Goal: Task Accomplishment & Management: Manage account settings

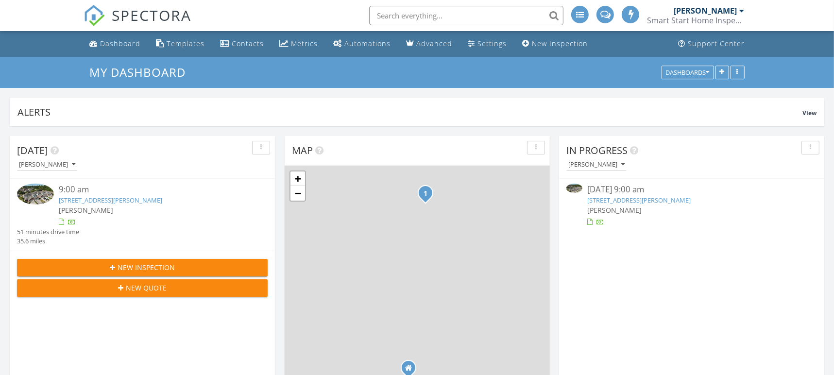
scroll to position [898, 848]
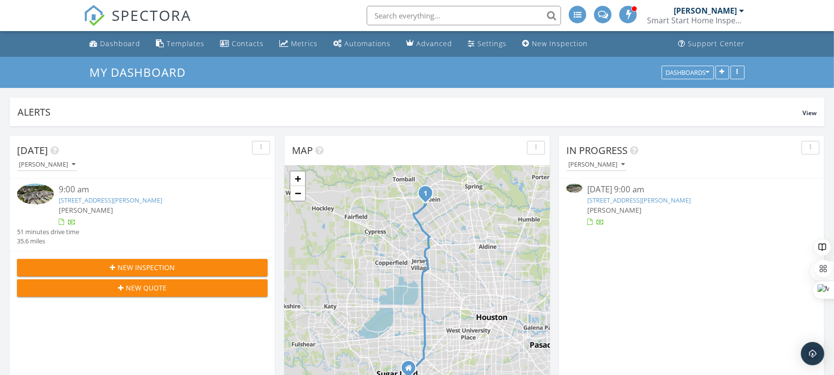
click at [96, 201] on link "18605 Syndee Loch Ct, Spring, TX 77379" at bounding box center [111, 200] width 104 height 9
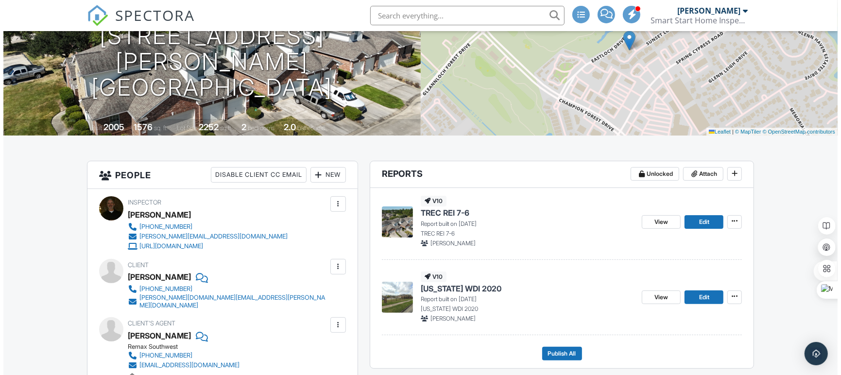
scroll to position [124, 0]
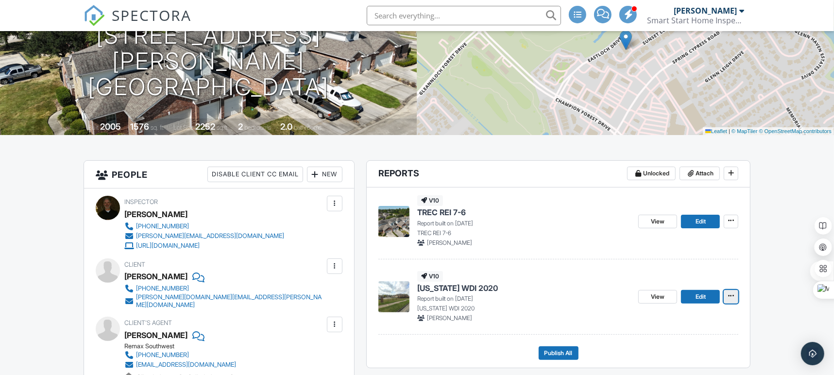
click at [729, 294] on icon at bounding box center [731, 296] width 6 height 7
click at [686, 370] on input "Delete Report" at bounding box center [683, 369] width 99 height 22
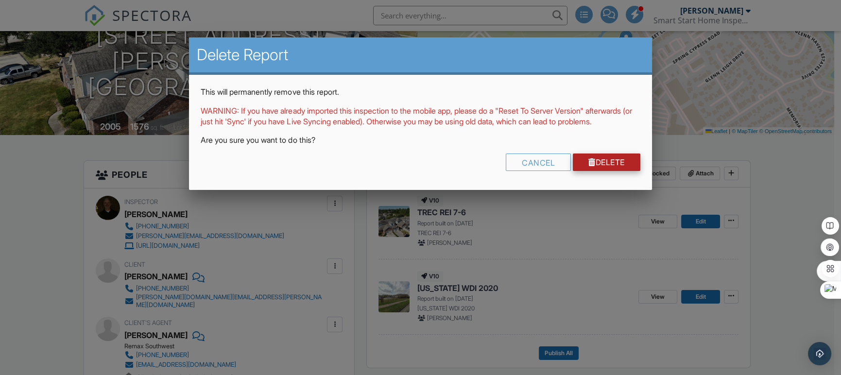
click at [618, 171] on link "Delete" at bounding box center [607, 162] width 68 height 17
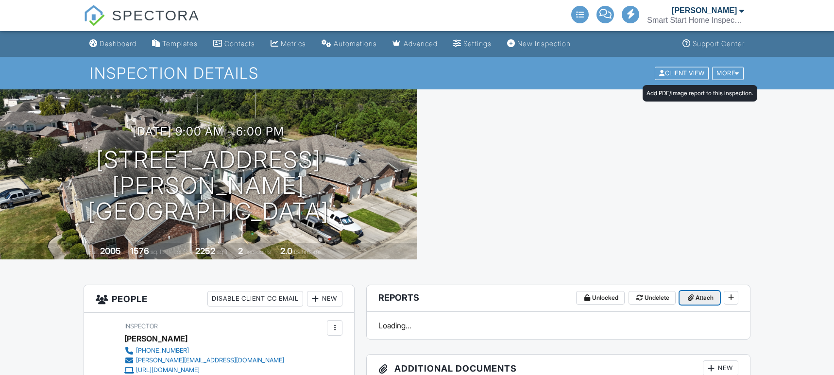
click at [704, 293] on span "Attach" at bounding box center [705, 298] width 18 height 10
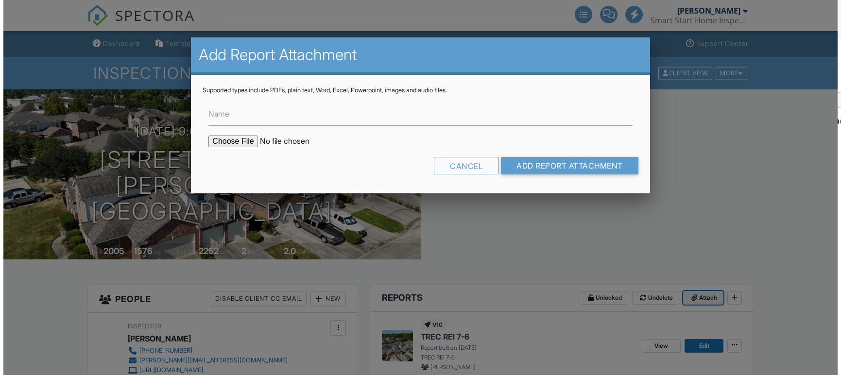
scroll to position [177, 0]
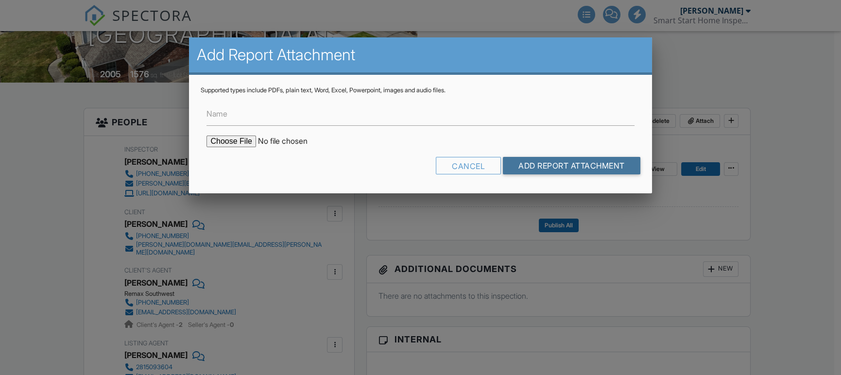
click at [603, 165] on input "Add Report Attachment" at bounding box center [572, 165] width 138 height 17
click at [0, 0] on div at bounding box center [0, 0] width 0 height 0
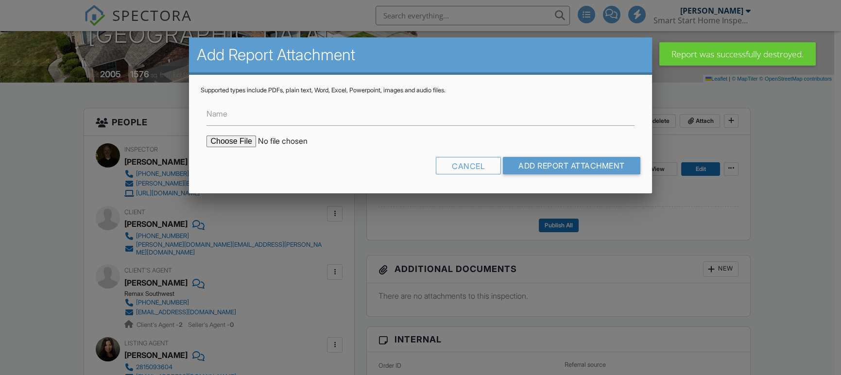
click at [231, 140] on div at bounding box center [420, 187] width 841 height 375
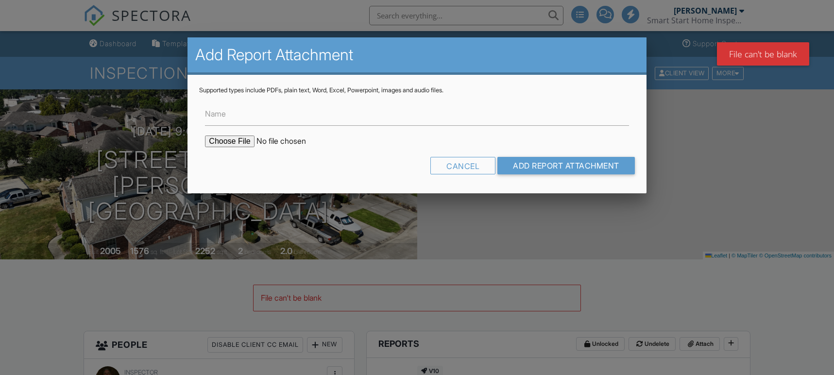
click at [222, 140] on input "file" at bounding box center [287, 142] width 165 height 12
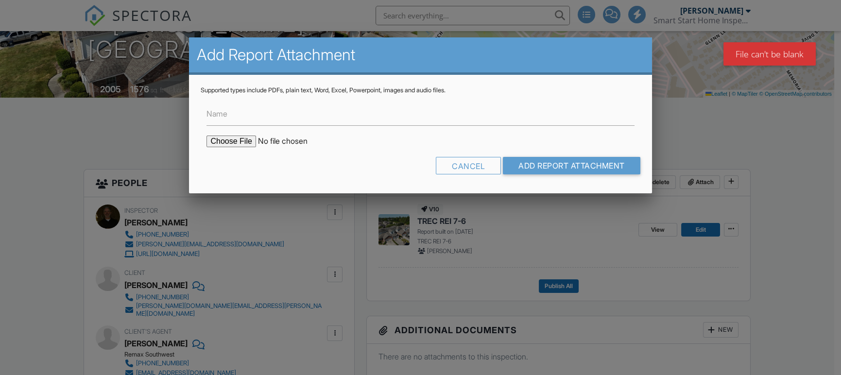
type input "C:\fakepath\18605 Syndee Loch Ct 2025-09-28.pdf"
click at [542, 164] on input "Add Report Attachment" at bounding box center [572, 165] width 138 height 17
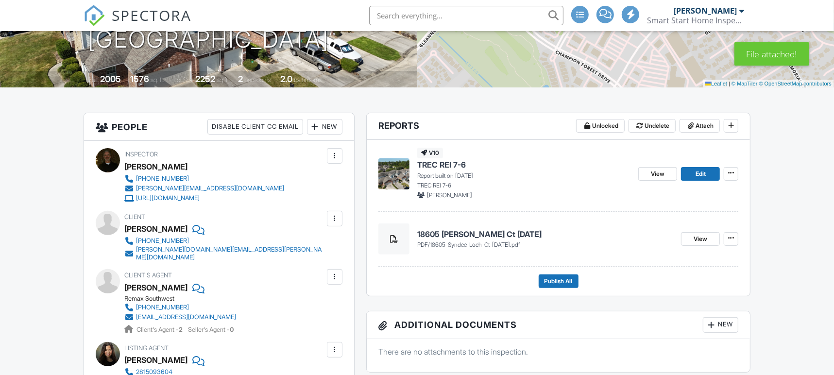
scroll to position [151, 0]
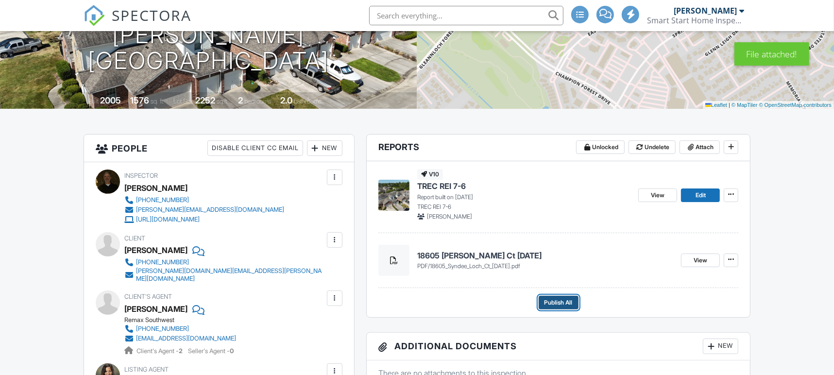
click at [551, 302] on span "Publish All" at bounding box center [559, 303] width 28 height 10
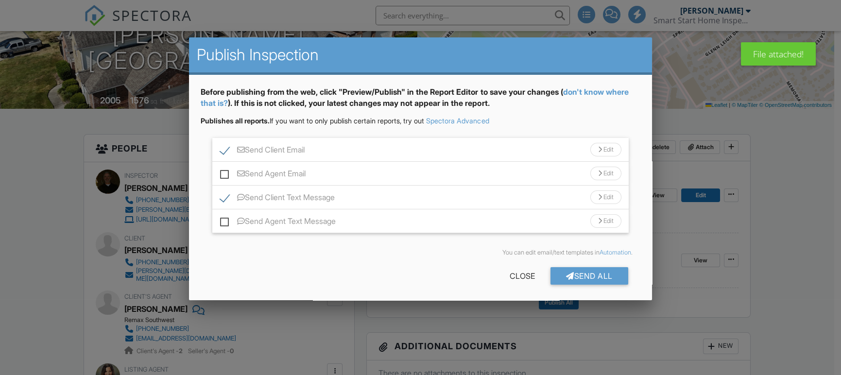
click at [230, 175] on label "Send Agent Email" at bounding box center [263, 175] width 86 height 12
click at [226, 172] on input "Send Agent Email" at bounding box center [223, 169] width 6 height 6
checkbox input "true"
click at [226, 209] on div "Send Client Text Message Edit" at bounding box center [420, 198] width 416 height 24
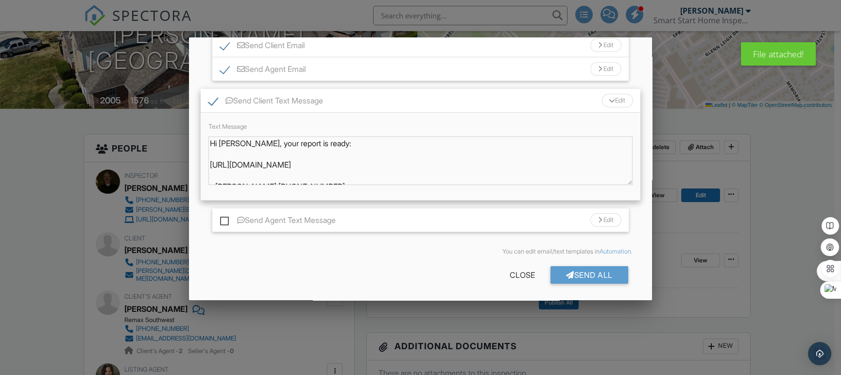
scroll to position [106, 0]
click at [225, 221] on label "Send Agent Text Message" at bounding box center [278, 220] width 116 height 12
click at [225, 217] on input "Send Agent Text Message" at bounding box center [223, 213] width 6 height 6
checkbox input "true"
click at [590, 278] on div "Send All" at bounding box center [590, 272] width 78 height 17
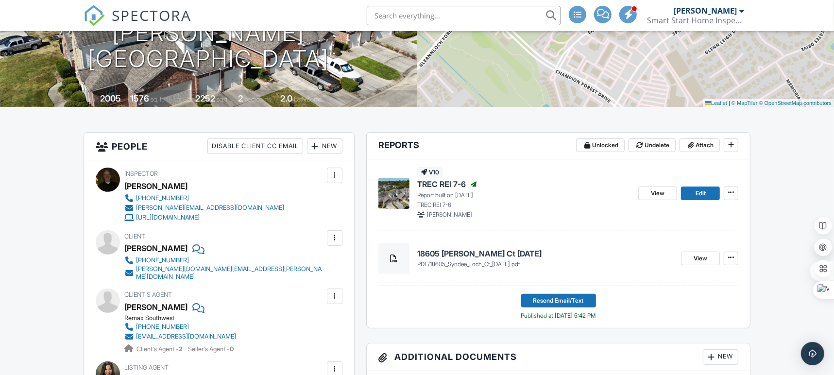
scroll to position [155, 0]
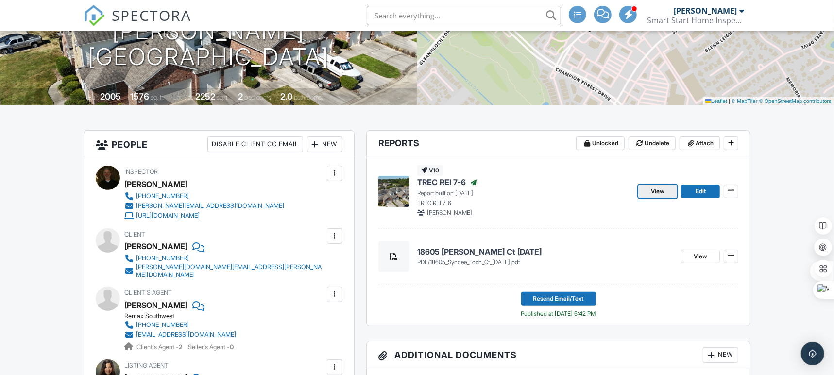
click at [653, 190] on span "View" at bounding box center [658, 192] width 14 height 10
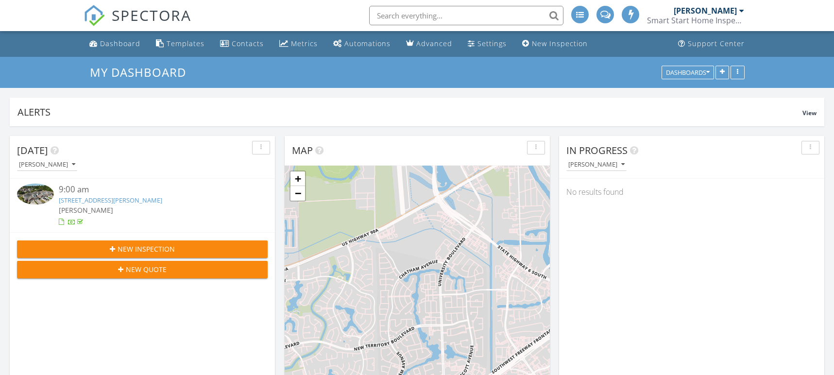
click at [98, 193] on div "9:00 am" at bounding box center [153, 190] width 188 height 12
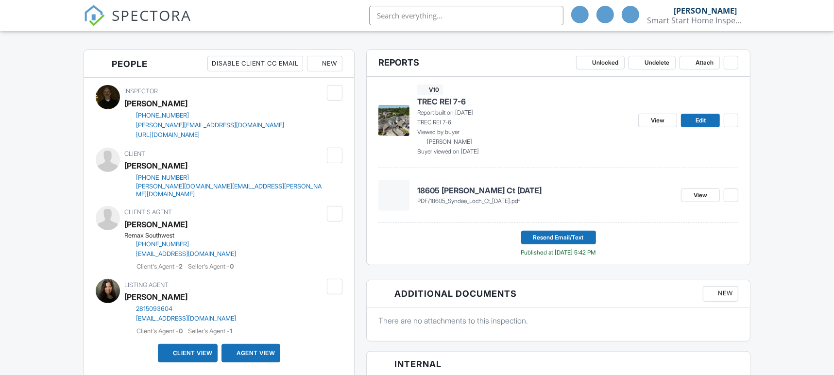
scroll to position [235, 0]
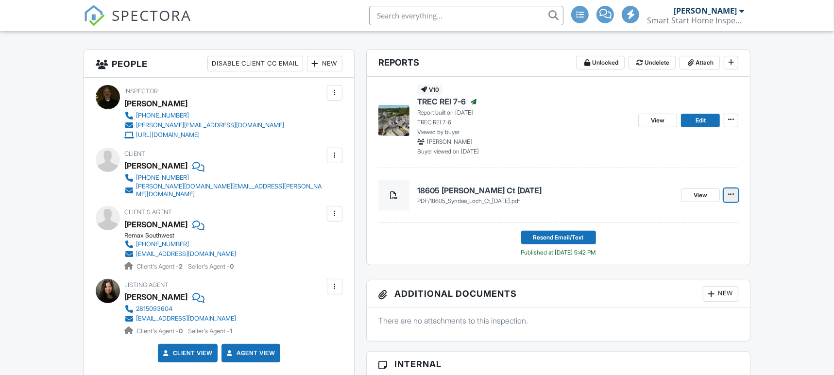
click at [730, 196] on icon at bounding box center [731, 194] width 6 height 7
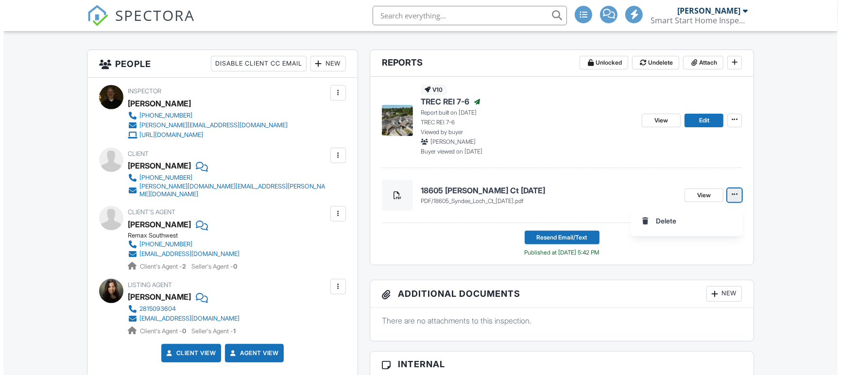
scroll to position [0, 0]
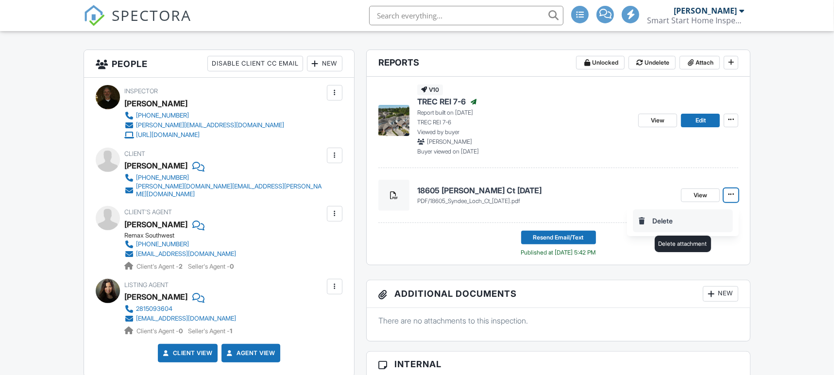
click at [659, 217] on input "Delete" at bounding box center [683, 221] width 99 height 22
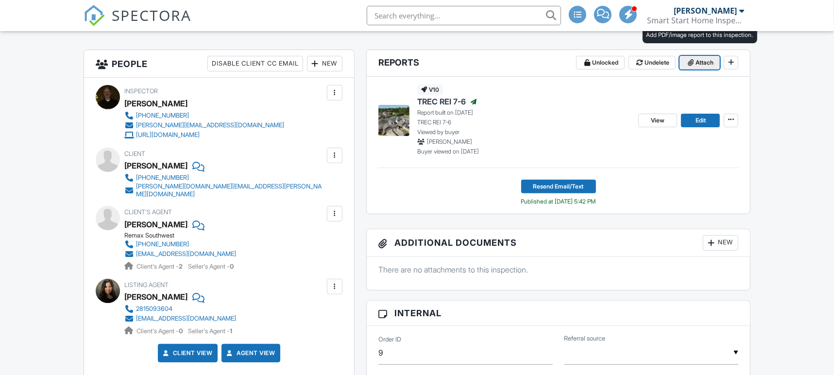
click at [702, 63] on span "Attach" at bounding box center [705, 63] width 18 height 10
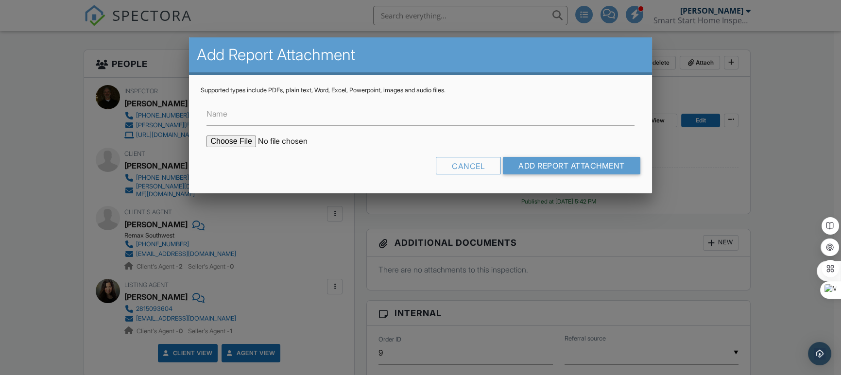
click at [240, 141] on input "file" at bounding box center [289, 142] width 165 height 12
type input "C:\fakepath\18605 Syndee Loch Ct 2025-09-28.pdf"
click at [519, 171] on input "Add Report Attachment" at bounding box center [572, 165] width 138 height 17
